Goal: Task Accomplishment & Management: Use online tool/utility

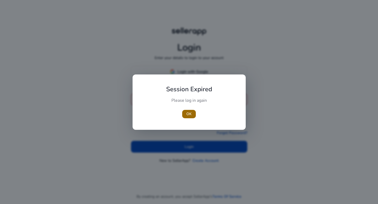
click at [188, 110] on span "button" at bounding box center [189, 114] width 14 height 13
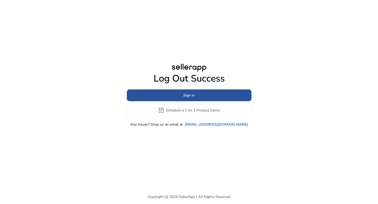
click at [195, 96] on span at bounding box center [189, 95] width 125 height 13
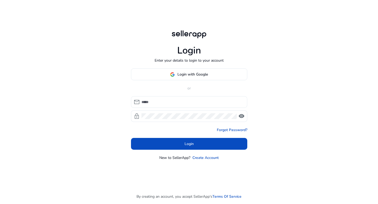
click at [183, 102] on input at bounding box center [193, 102] width 102 height 6
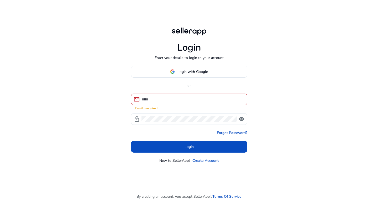
type input "**********"
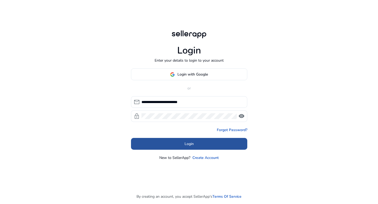
click at [174, 147] on span at bounding box center [189, 144] width 116 height 13
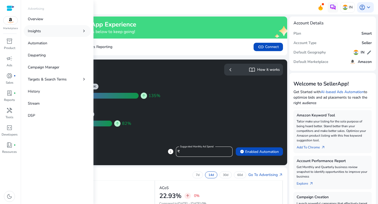
click at [47, 32] on link "Insights chevron_right" at bounding box center [57, 31] width 67 height 12
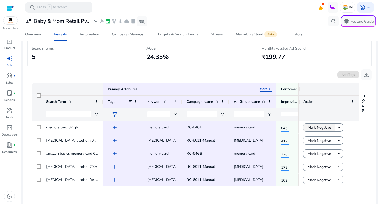
scroll to position [62, 0]
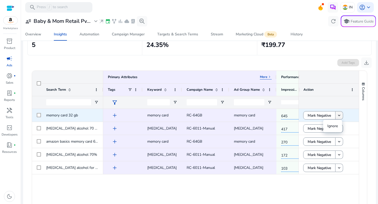
click at [340, 115] on mat-icon "keyboard_arrow_down" at bounding box center [339, 115] width 5 height 5
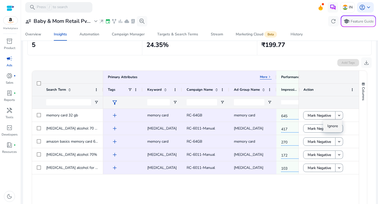
scroll to position [0, 0]
click at [294, 60] on div "Add Tags download" at bounding box center [199, 61] width 345 height 13
click at [301, 64] on div "Add Tags download" at bounding box center [199, 61] width 345 height 13
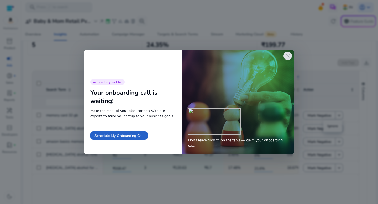
click at [286, 58] on span "close" at bounding box center [288, 56] width 6 height 6
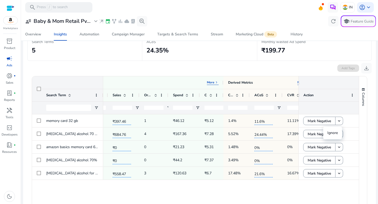
scroll to position [55, 0]
